Goal: Check status: Check status

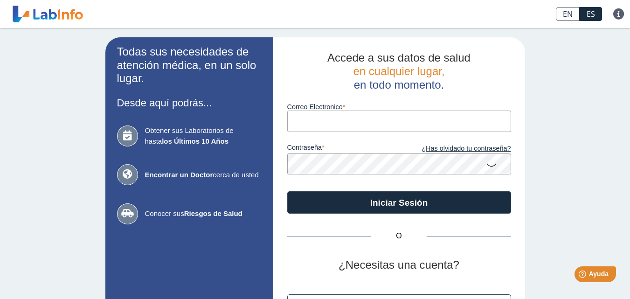
type input "[EMAIL_ADDRESS][DOMAIN_NAME]"
click at [576, 67] on div "Todas sus necesidades de atención médica, en un solo lugar. Desde aquí podrás..…" at bounding box center [315, 195] width 630 height 335
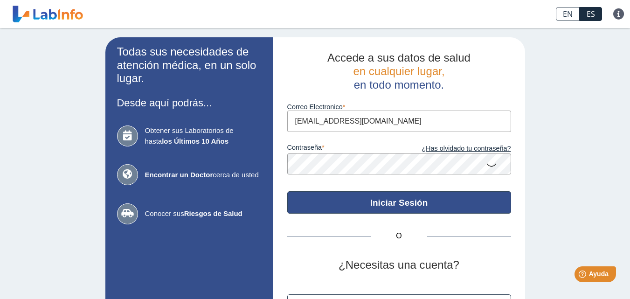
drag, startPoint x: 353, startPoint y: 204, endPoint x: 373, endPoint y: 199, distance: 20.6
click at [353, 203] on button "Iniciar Sesión" at bounding box center [399, 202] width 224 height 22
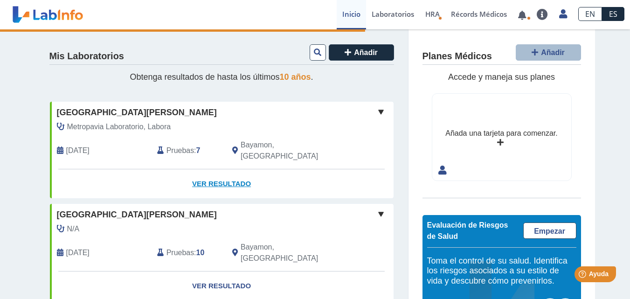
click at [227, 178] on link "Ver Resultado" at bounding box center [222, 183] width 344 height 29
